Goal: Transaction & Acquisition: Download file/media

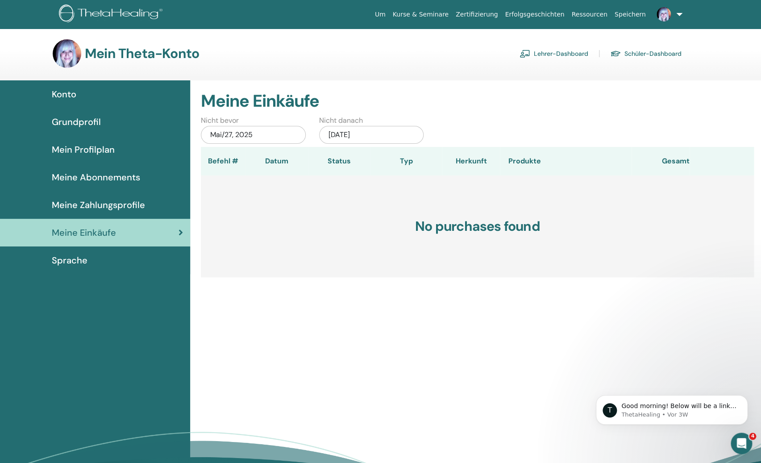
click at [66, 90] on span "Konto" at bounding box center [64, 94] width 25 height 13
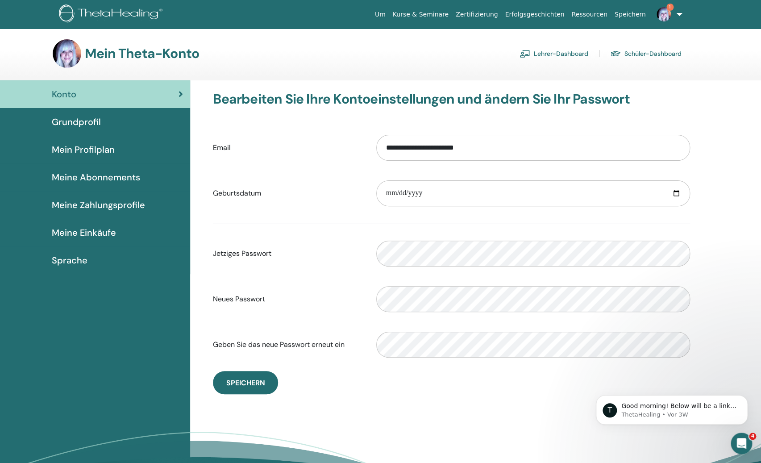
click at [89, 234] on span "Meine Einkäufe" at bounding box center [84, 232] width 64 height 13
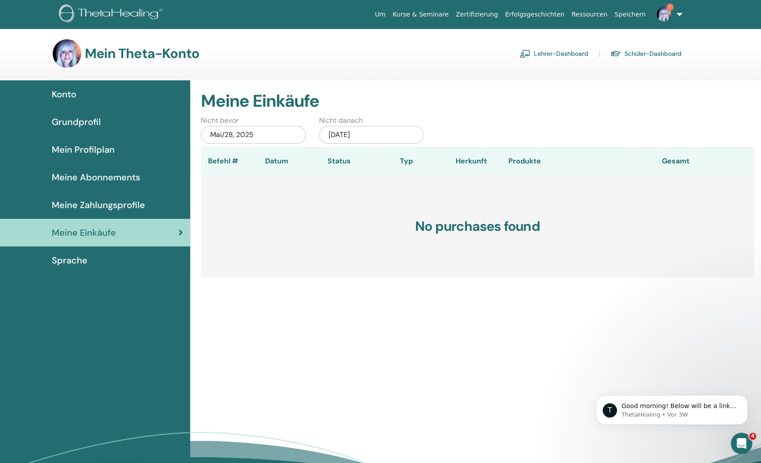
click at [60, 93] on span "Konto" at bounding box center [64, 94] width 25 height 13
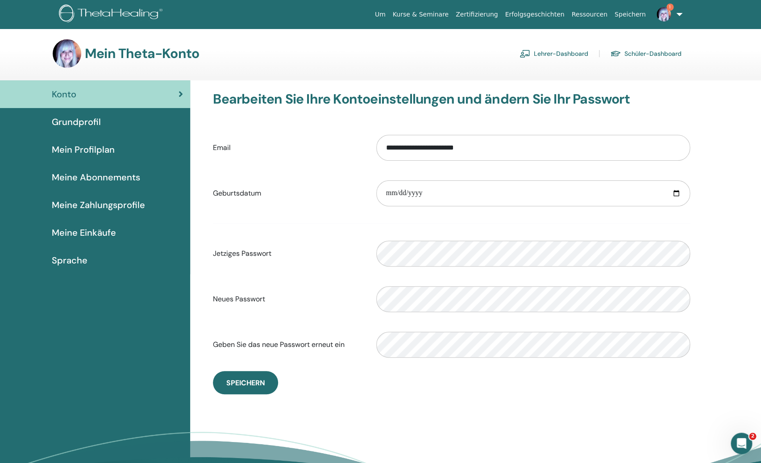
click at [563, 56] on link "Lehrer-Dashboard" at bounding box center [554, 53] width 69 height 14
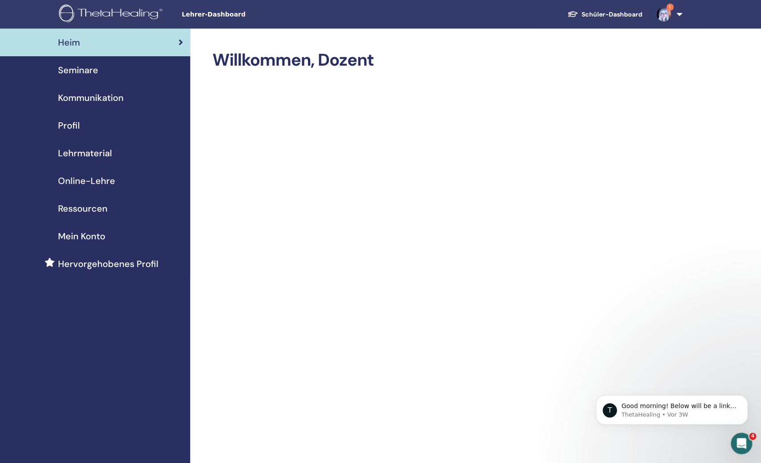
click at [80, 237] on span "Mein Konto" at bounding box center [81, 235] width 47 height 13
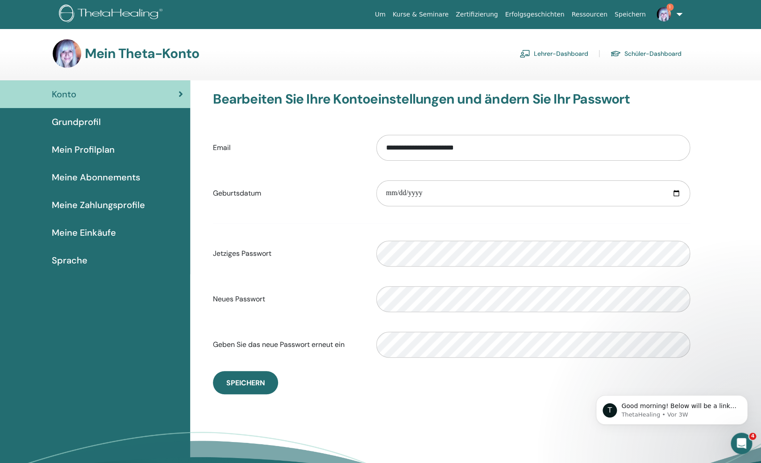
click at [680, 11] on link "1" at bounding box center [668, 14] width 37 height 29
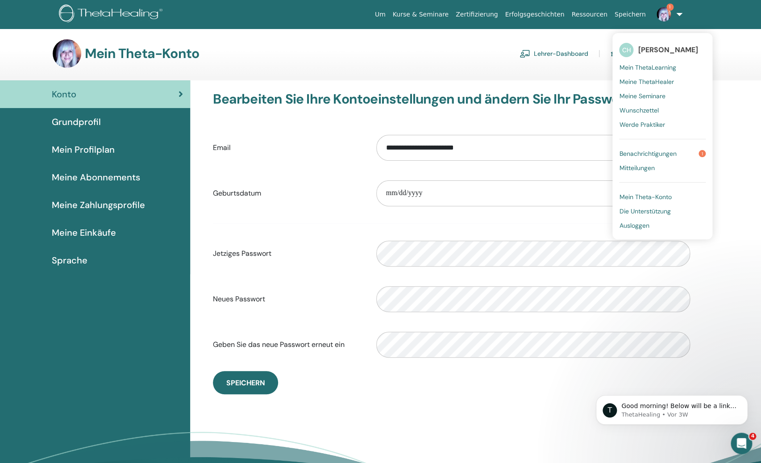
click at [663, 151] on span "Benachrichtigungen" at bounding box center [647, 154] width 57 height 8
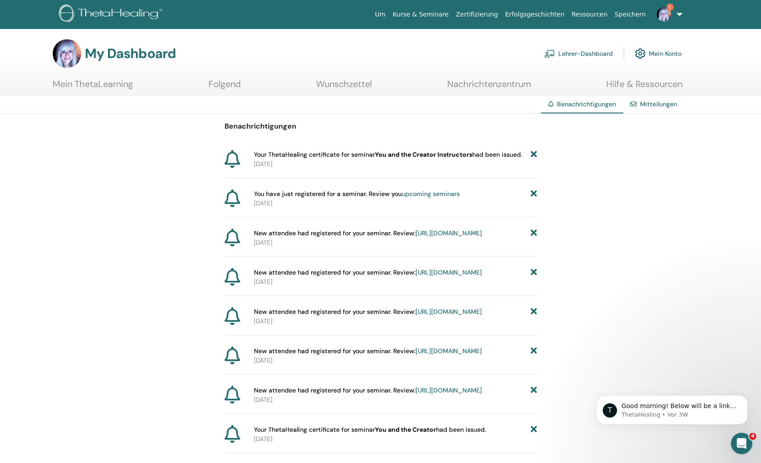
click at [304, 157] on span "Your ThetaHealing certificate for seminar You and the Creator Instructors had b…" at bounding box center [388, 154] width 268 height 9
click at [108, 87] on link "Mein ThetaLearning" at bounding box center [93, 87] width 80 height 17
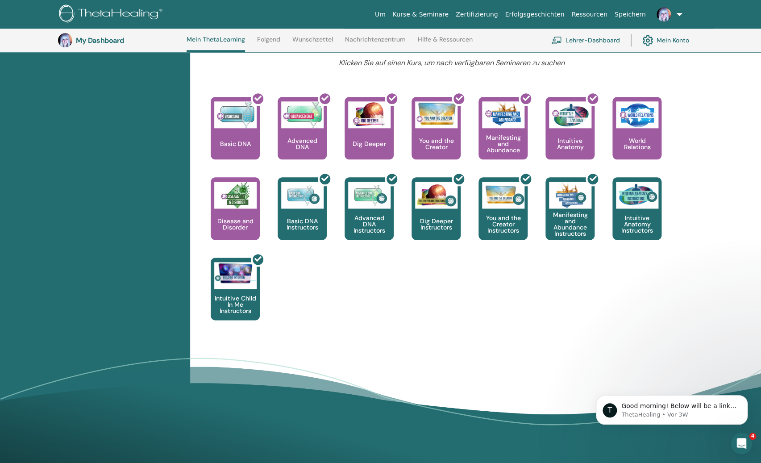
scroll to position [14, 0]
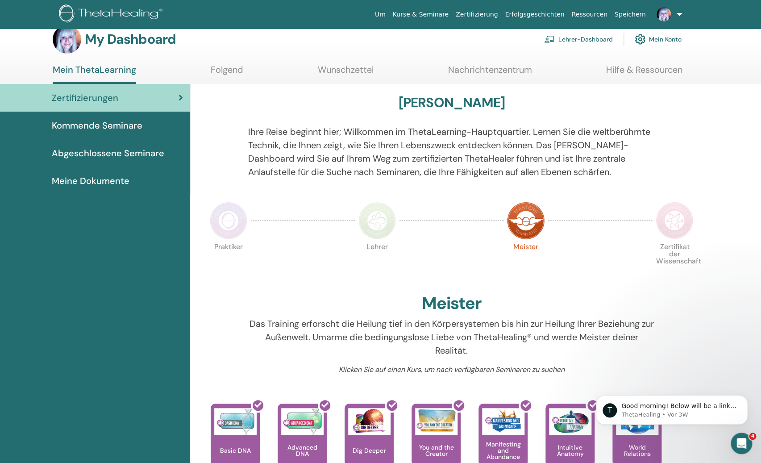
click at [96, 151] on span "Abgeschlossene Seminare" at bounding box center [108, 152] width 113 height 13
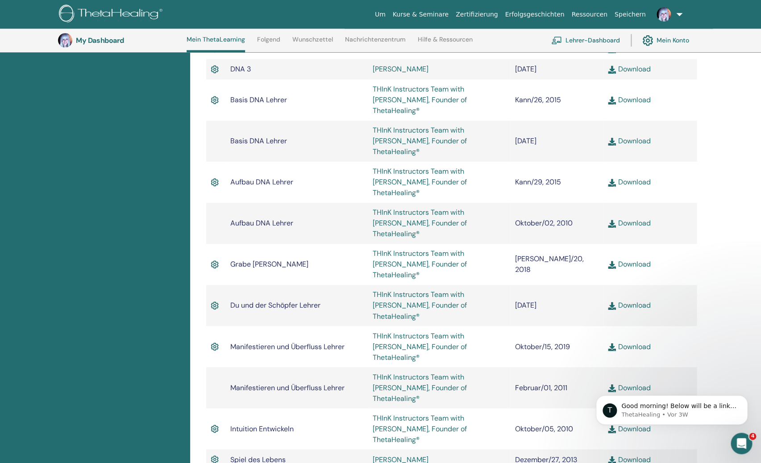
scroll to position [430, 0]
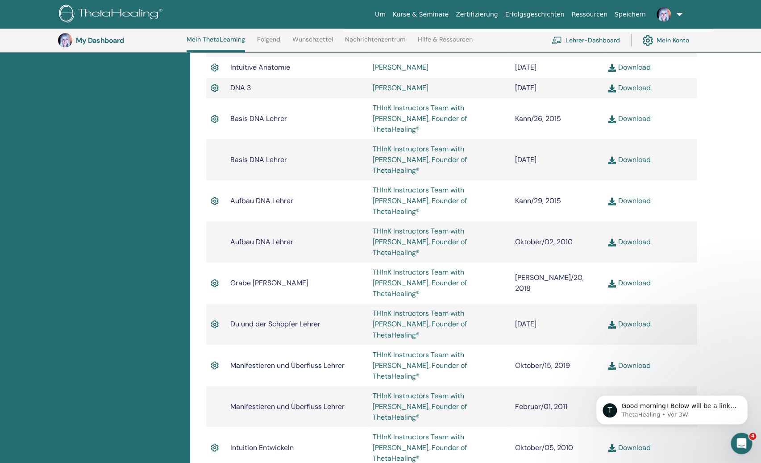
click at [640, 319] on link "Download" at bounding box center [629, 323] width 42 height 9
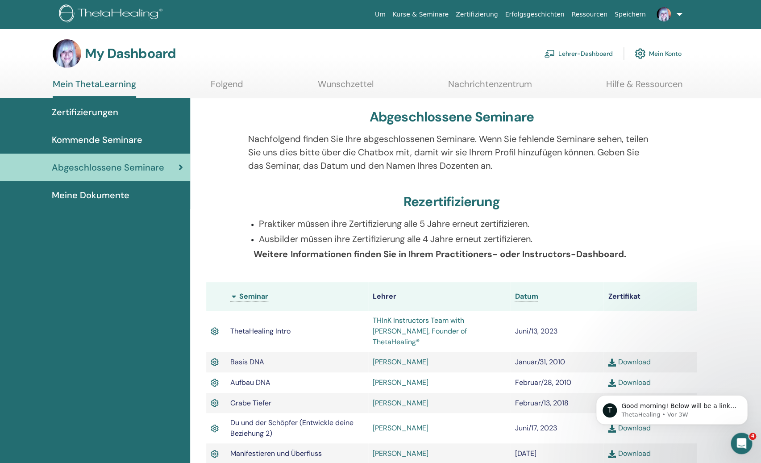
click at [99, 115] on span "Zertifizierungen" at bounding box center [85, 111] width 67 height 13
